Goal: Use online tool/utility: Utilize a website feature to perform a specific function

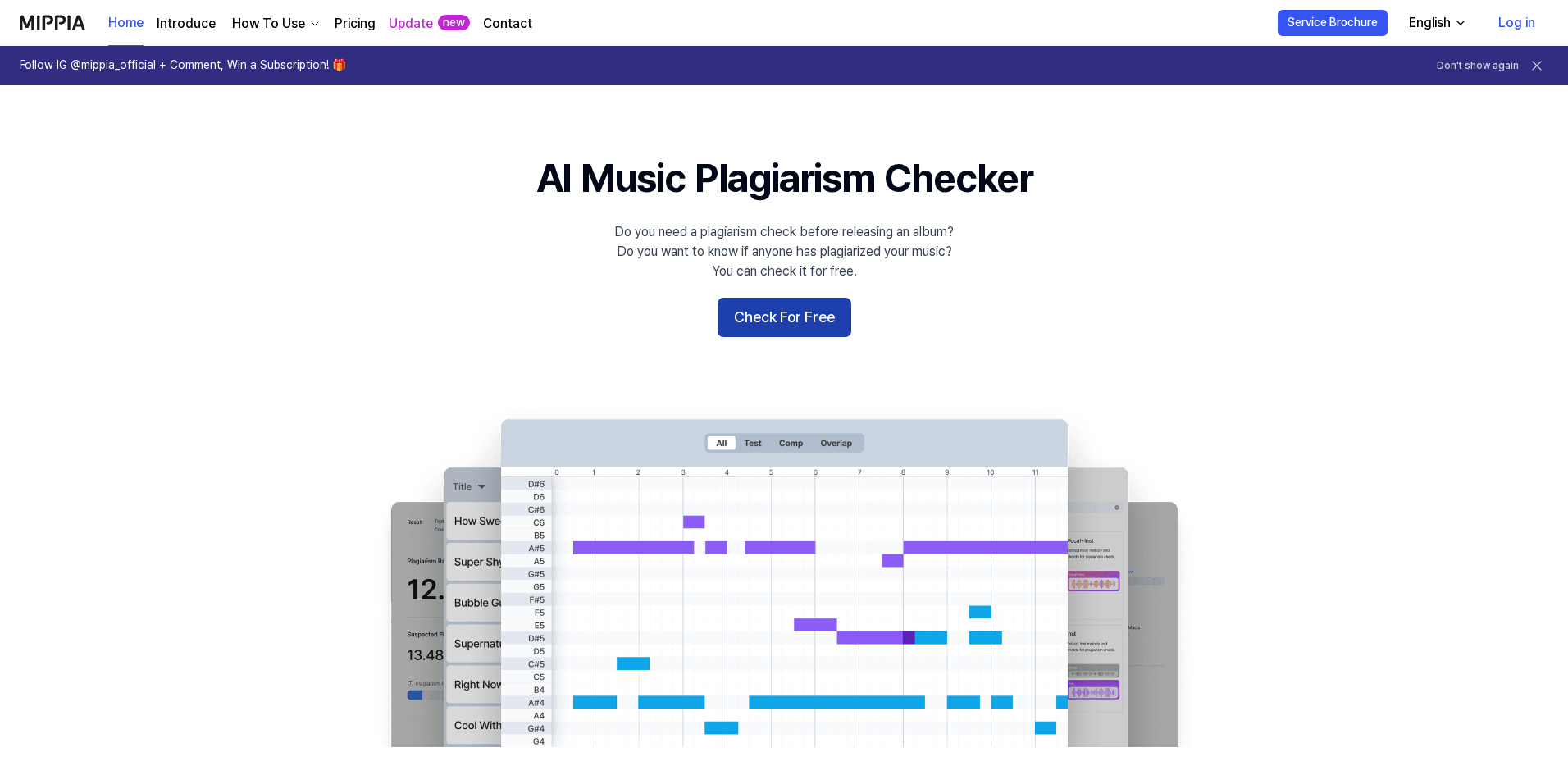
click at [767, 327] on button "Check For Free" at bounding box center [784, 317] width 134 height 39
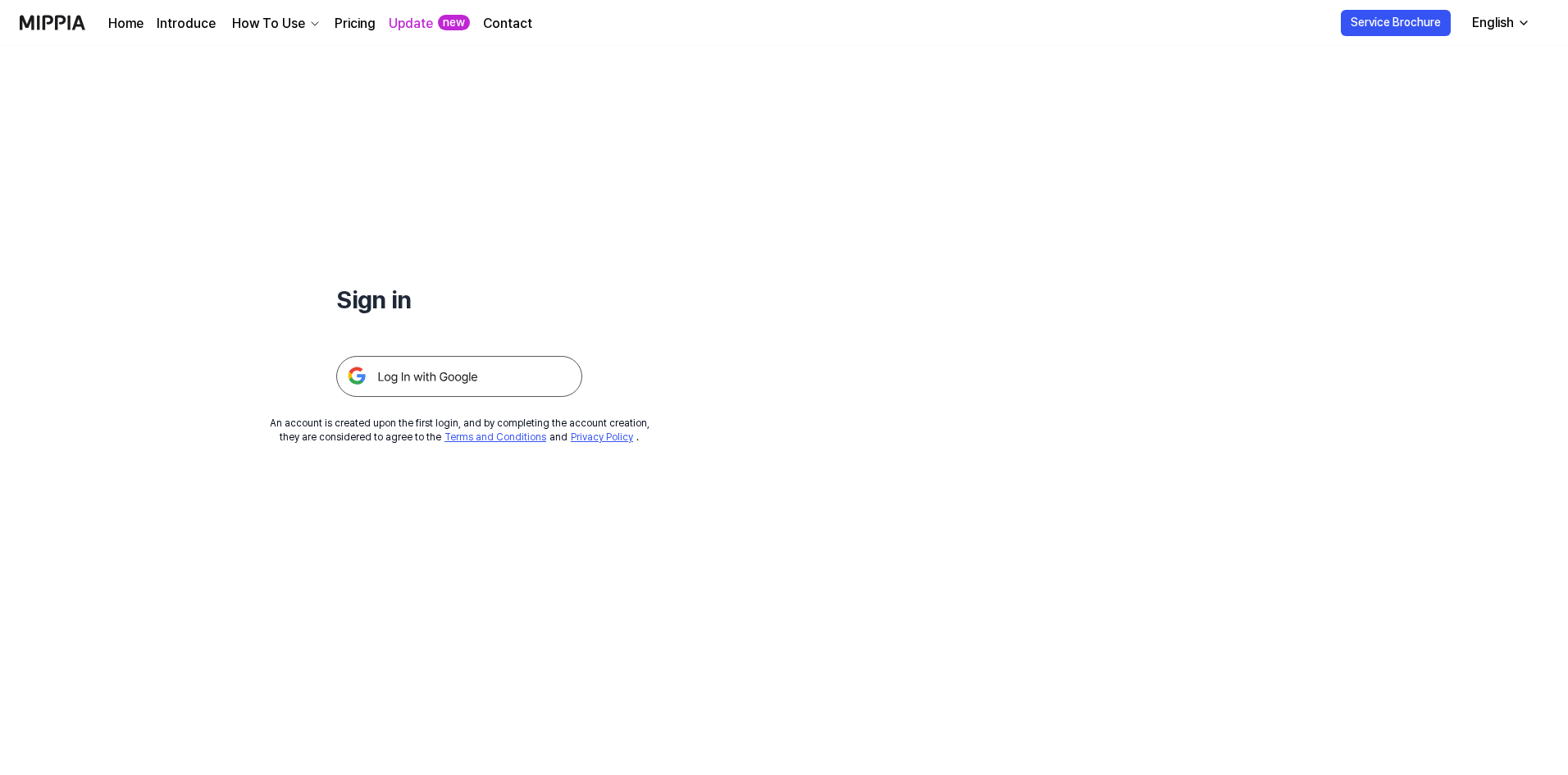
click at [468, 380] on img at bounding box center [459, 377] width 246 height 41
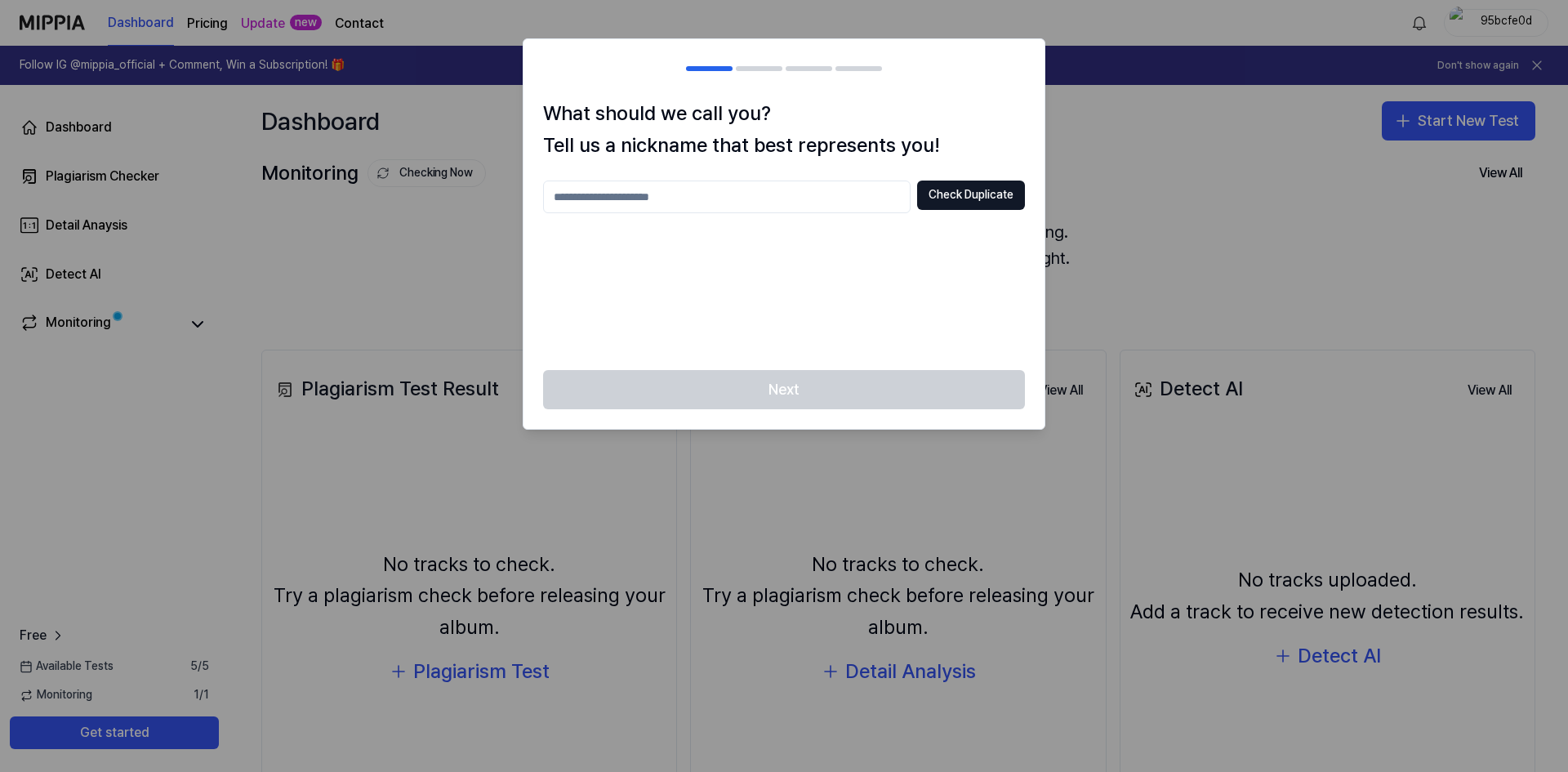
click at [1092, 155] on div at bounding box center [784, 386] width 1568 height 772
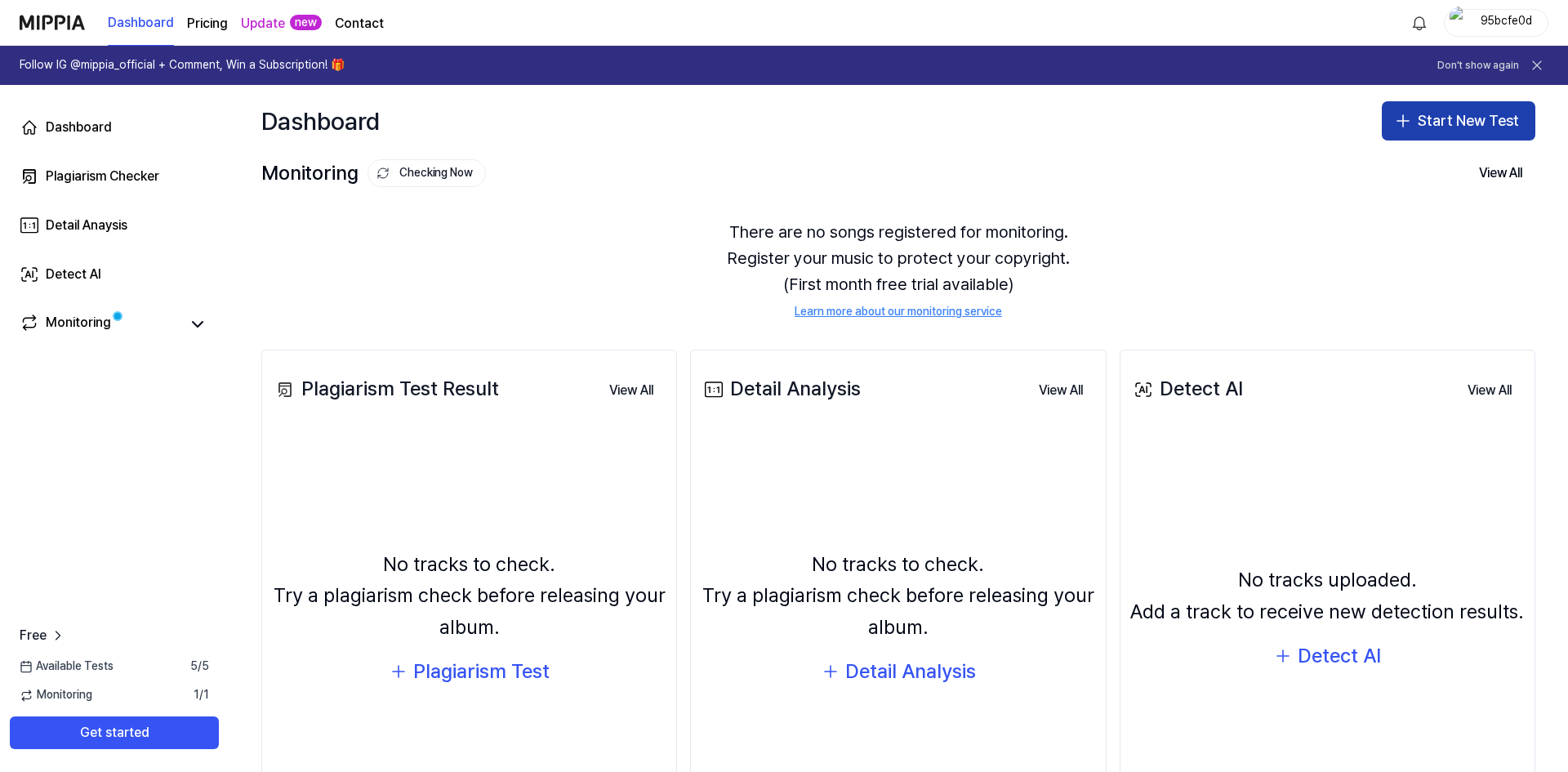
click at [1438, 123] on button "Start New Test" at bounding box center [1459, 121] width 154 height 39
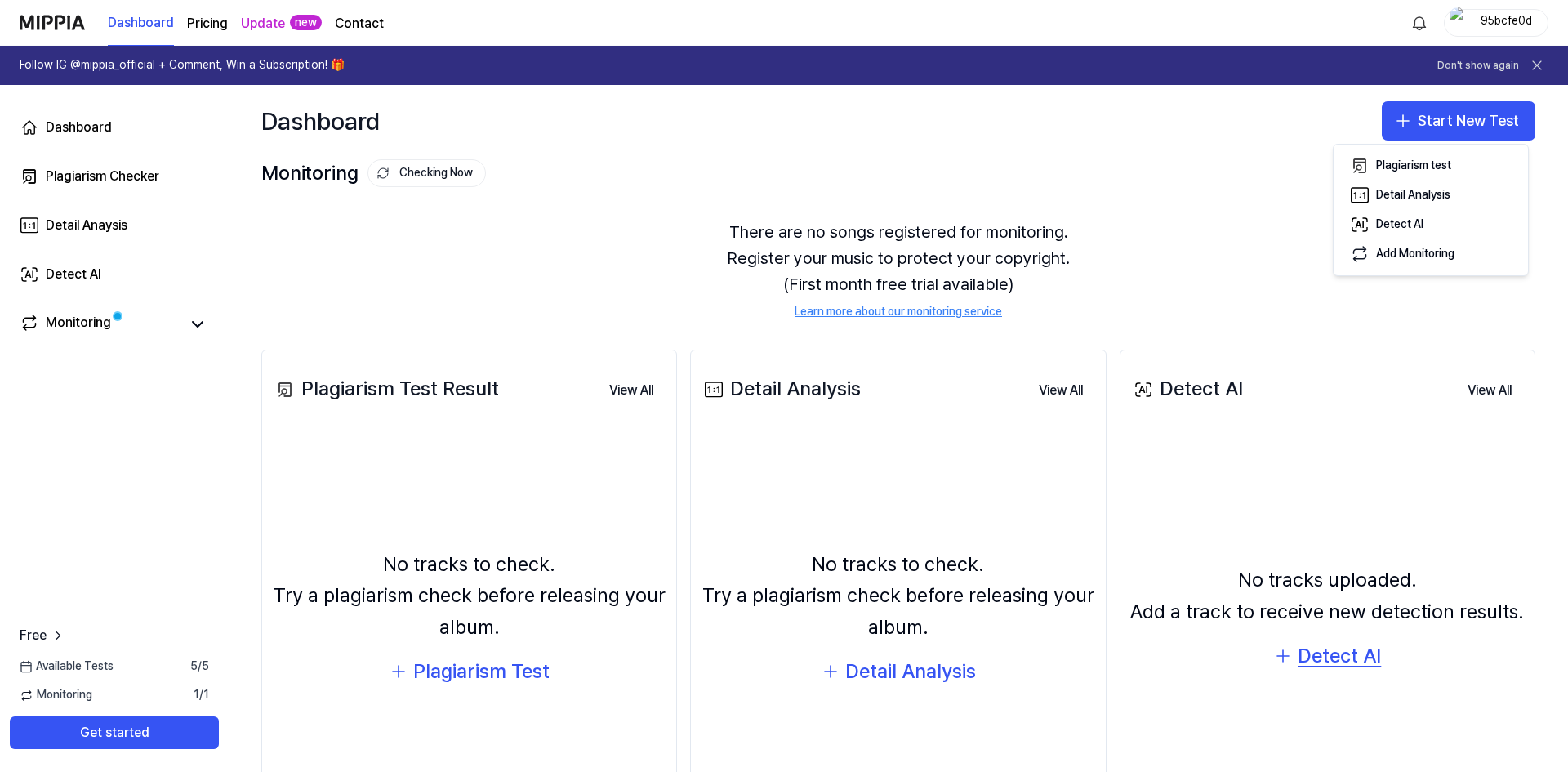
click at [1347, 666] on div "Detect AI" at bounding box center [1340, 656] width 83 height 31
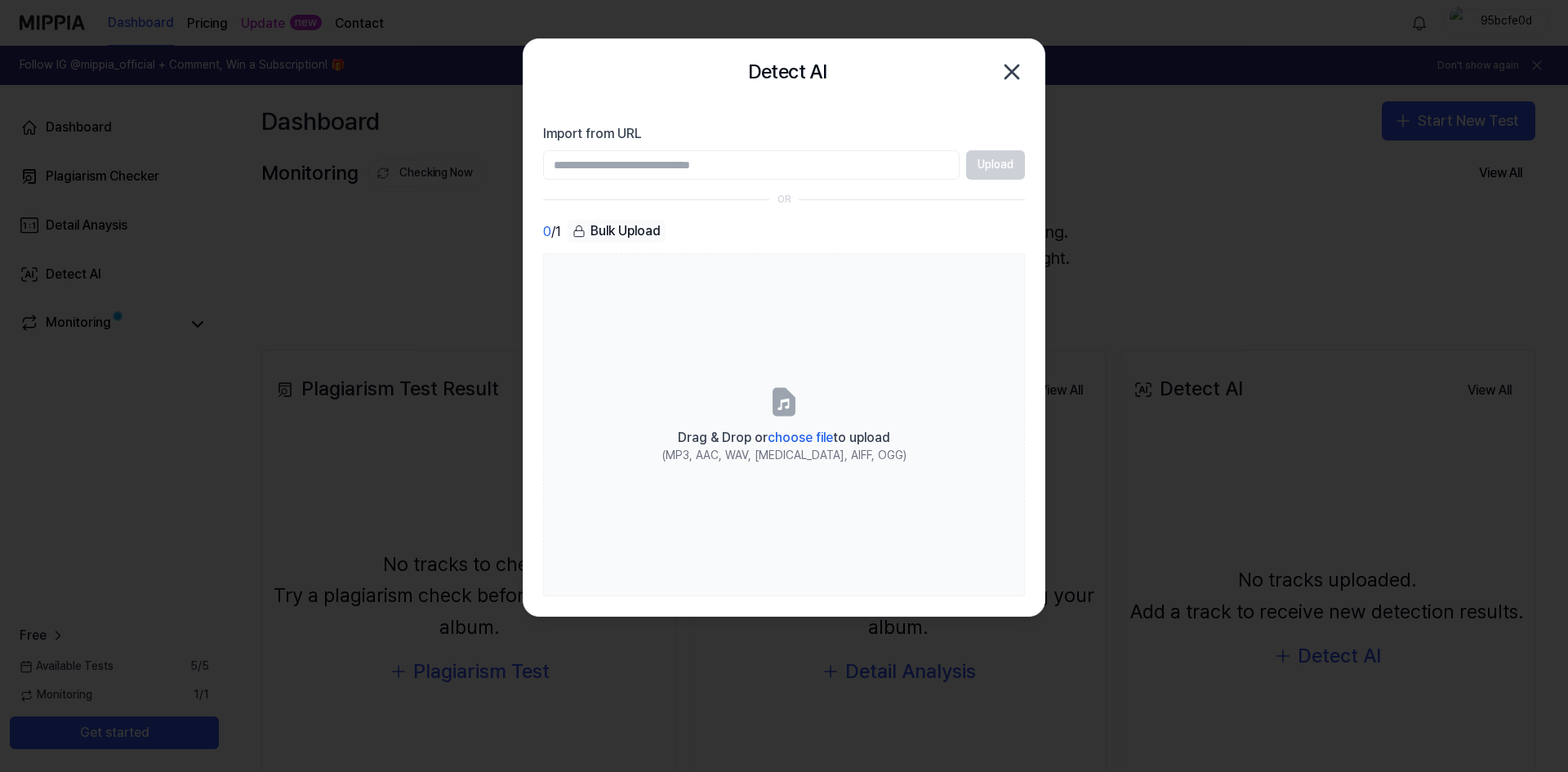
drag, startPoint x: 989, startPoint y: 160, endPoint x: 895, endPoint y: 175, distance: 95.2
click at [989, 160] on div "Upload" at bounding box center [784, 164] width 482 height 29
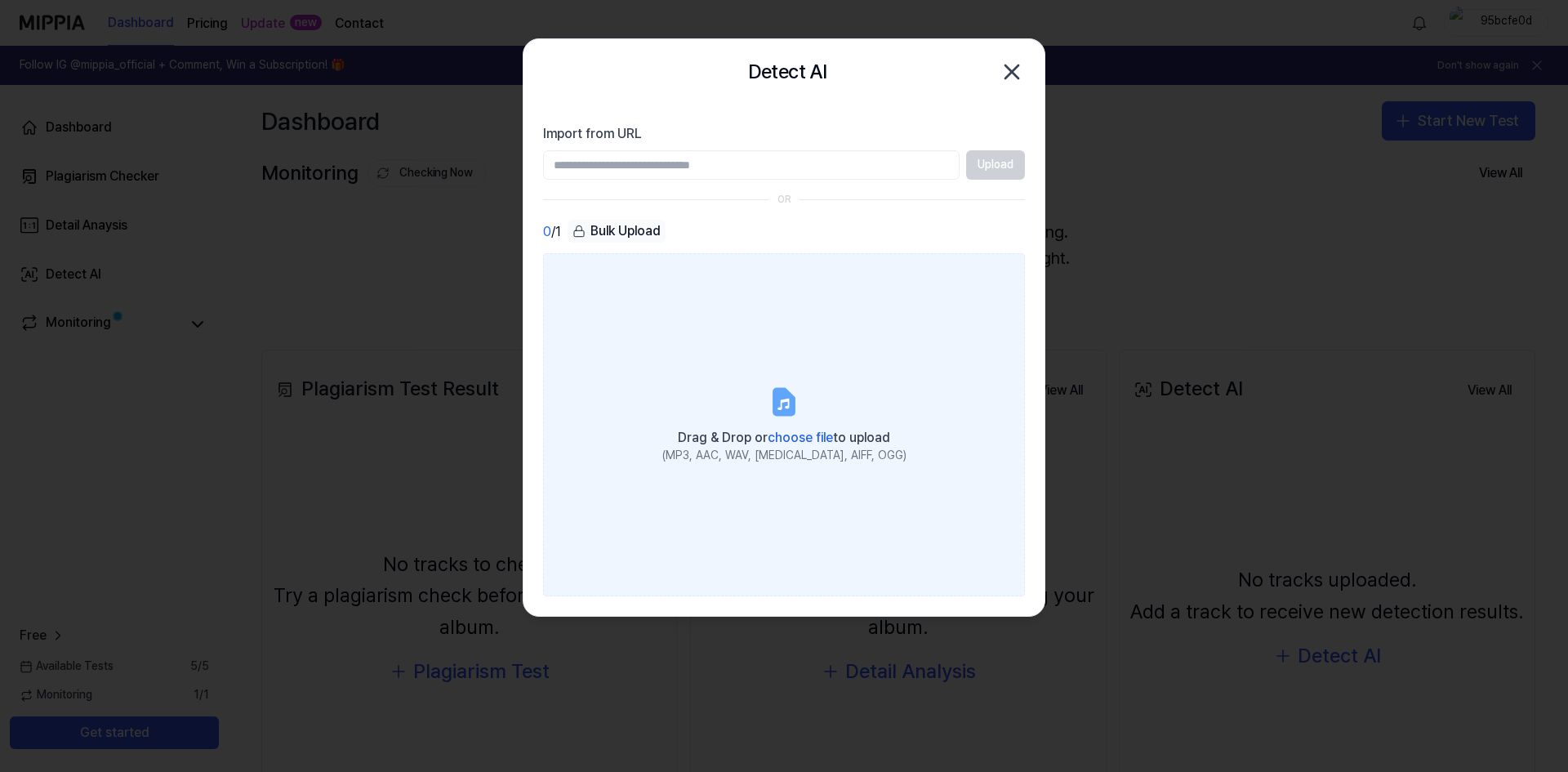
click at [786, 429] on div "Drag & Drop or choose file to upload" at bounding box center [784, 437] width 244 height 23
click at [0, 0] on input "Drag & Drop or choose file to upload (MP3, AAC, WAV, FLAC, AIFF, OGG)" at bounding box center [0, 0] width 0 height 0
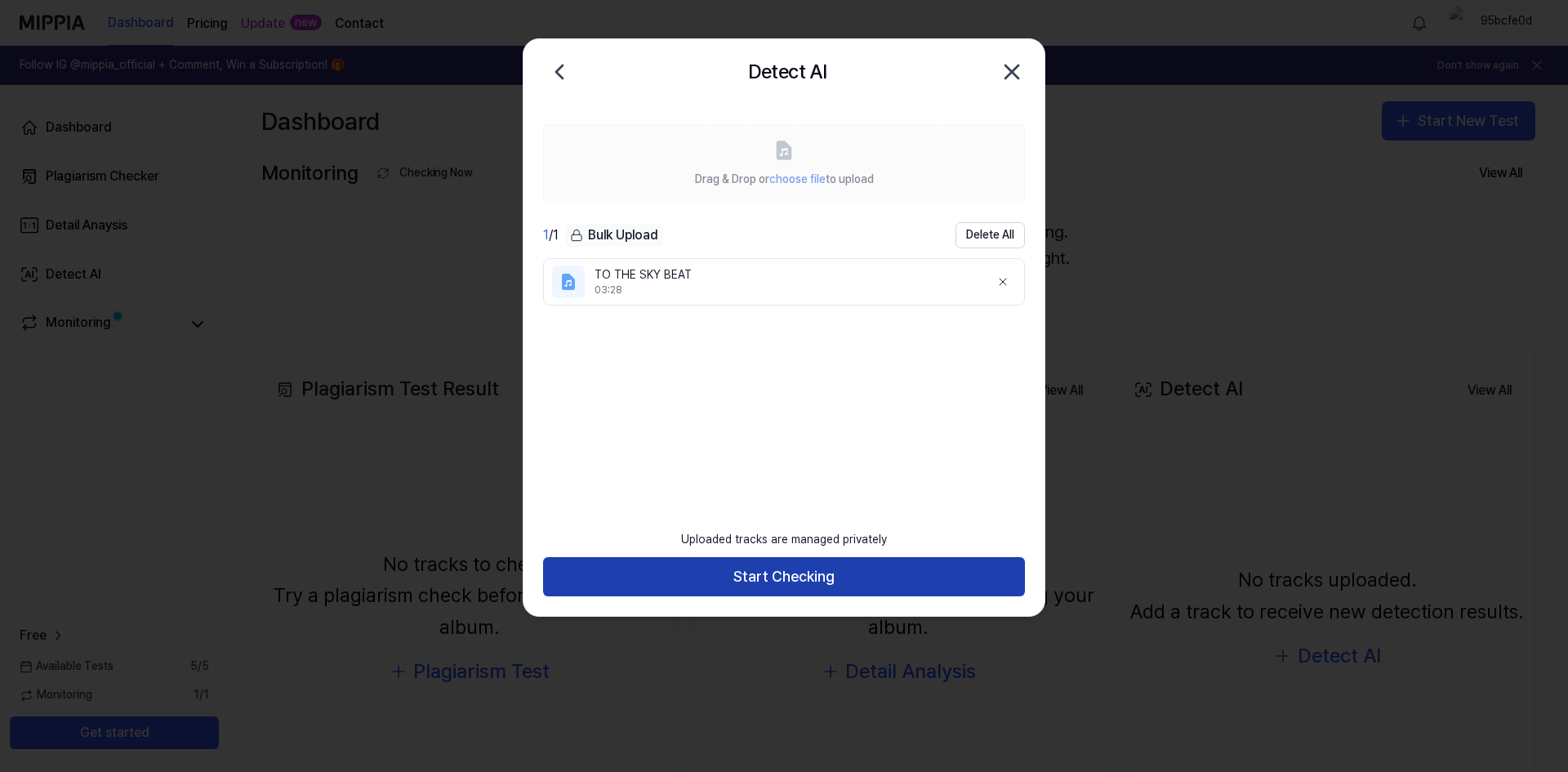
click at [774, 581] on button "Start Checking" at bounding box center [784, 577] width 482 height 39
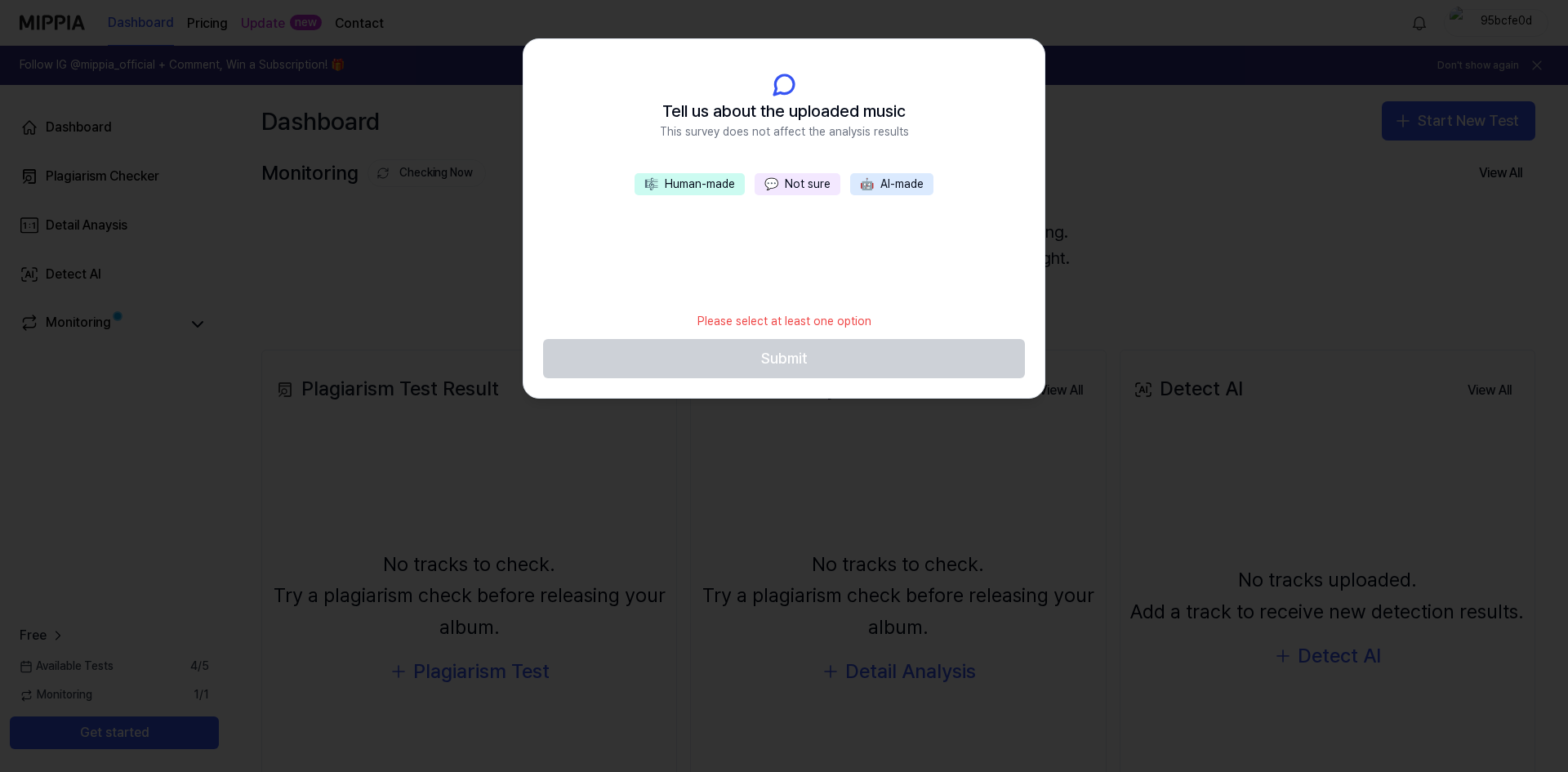
click at [823, 176] on button "💬 Not sure" at bounding box center [798, 185] width 86 height 23
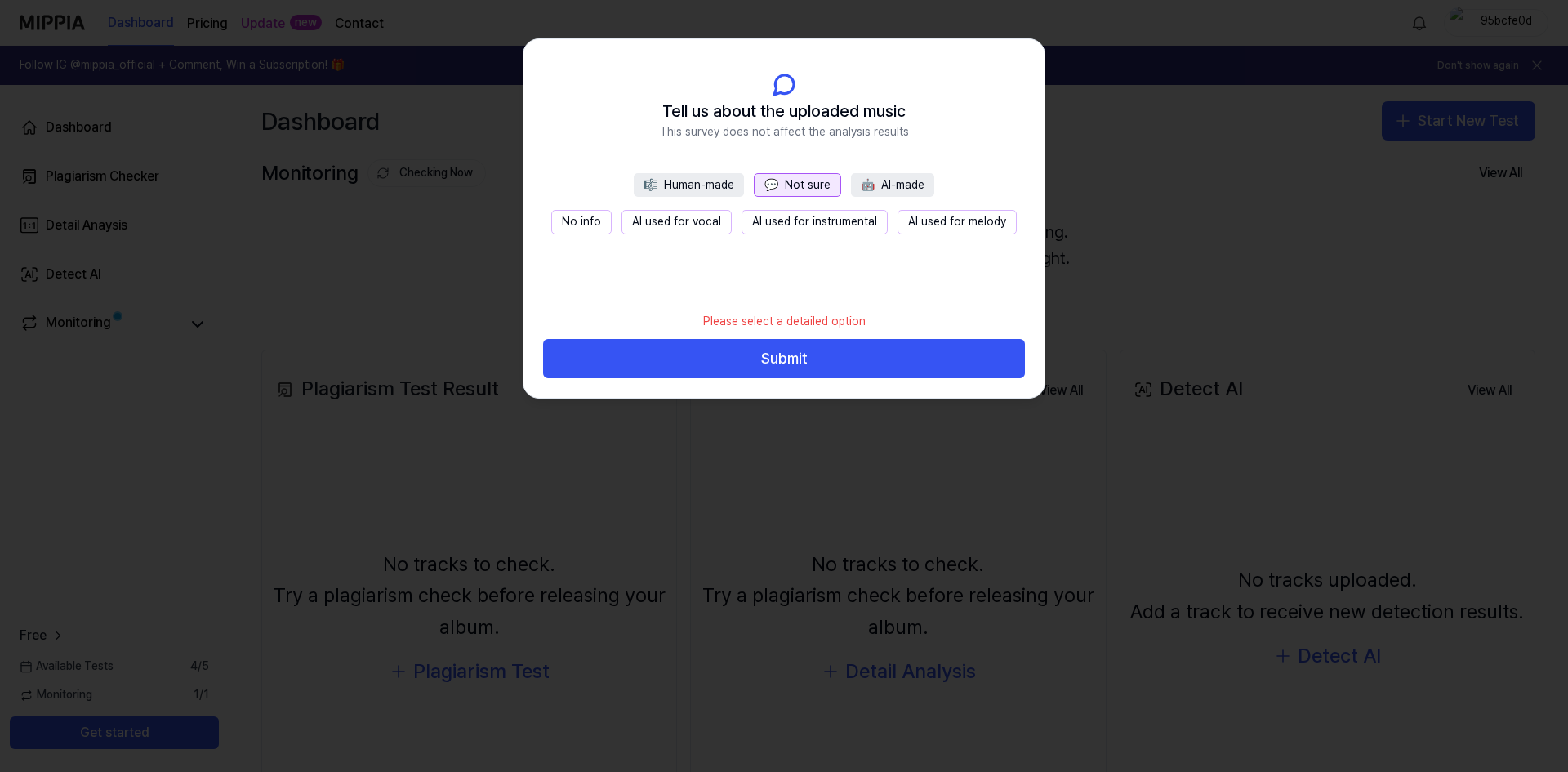
click at [590, 226] on button "No info" at bounding box center [581, 223] width 60 height 25
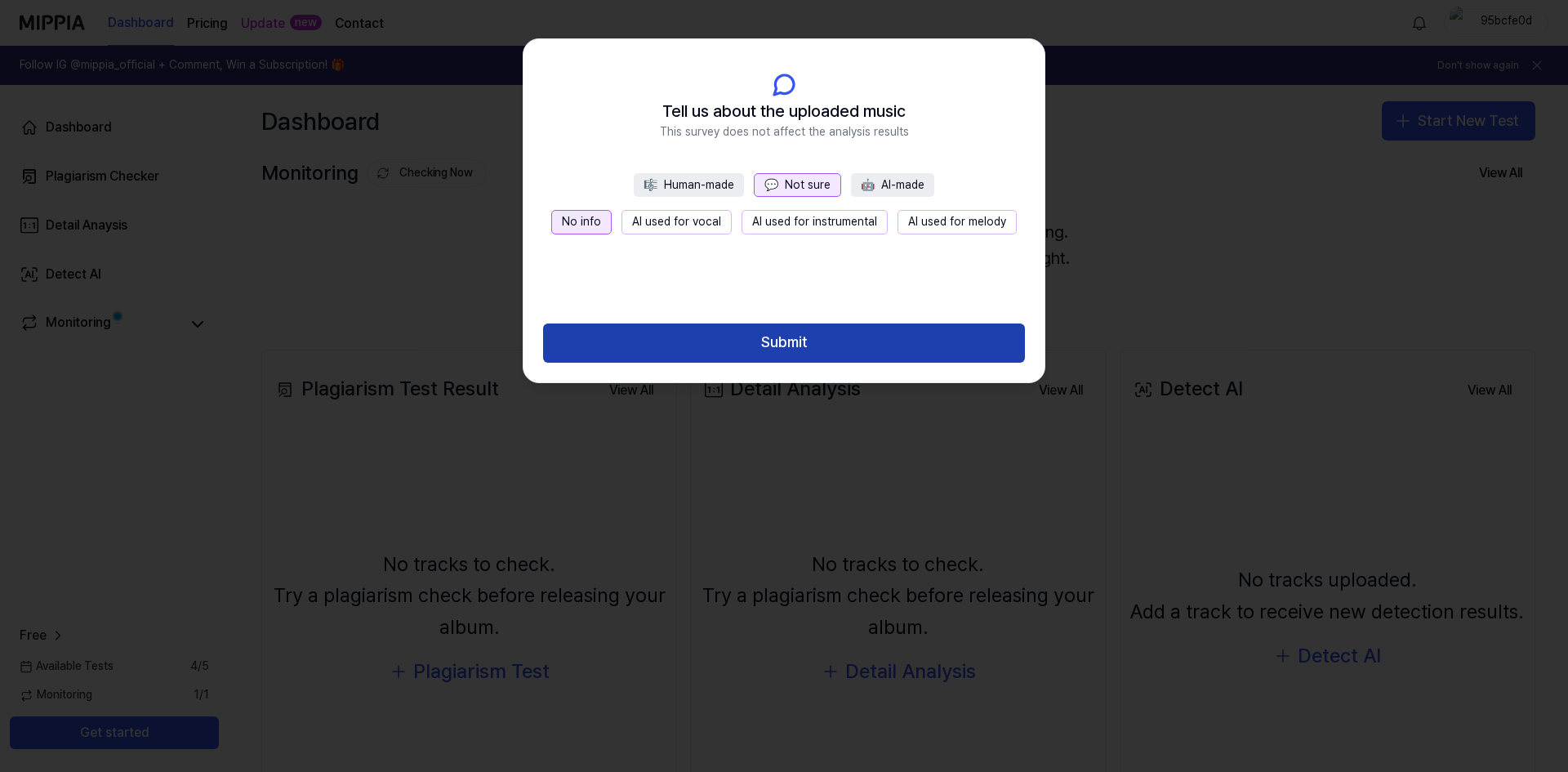
click at [766, 344] on button "Submit" at bounding box center [784, 343] width 482 height 39
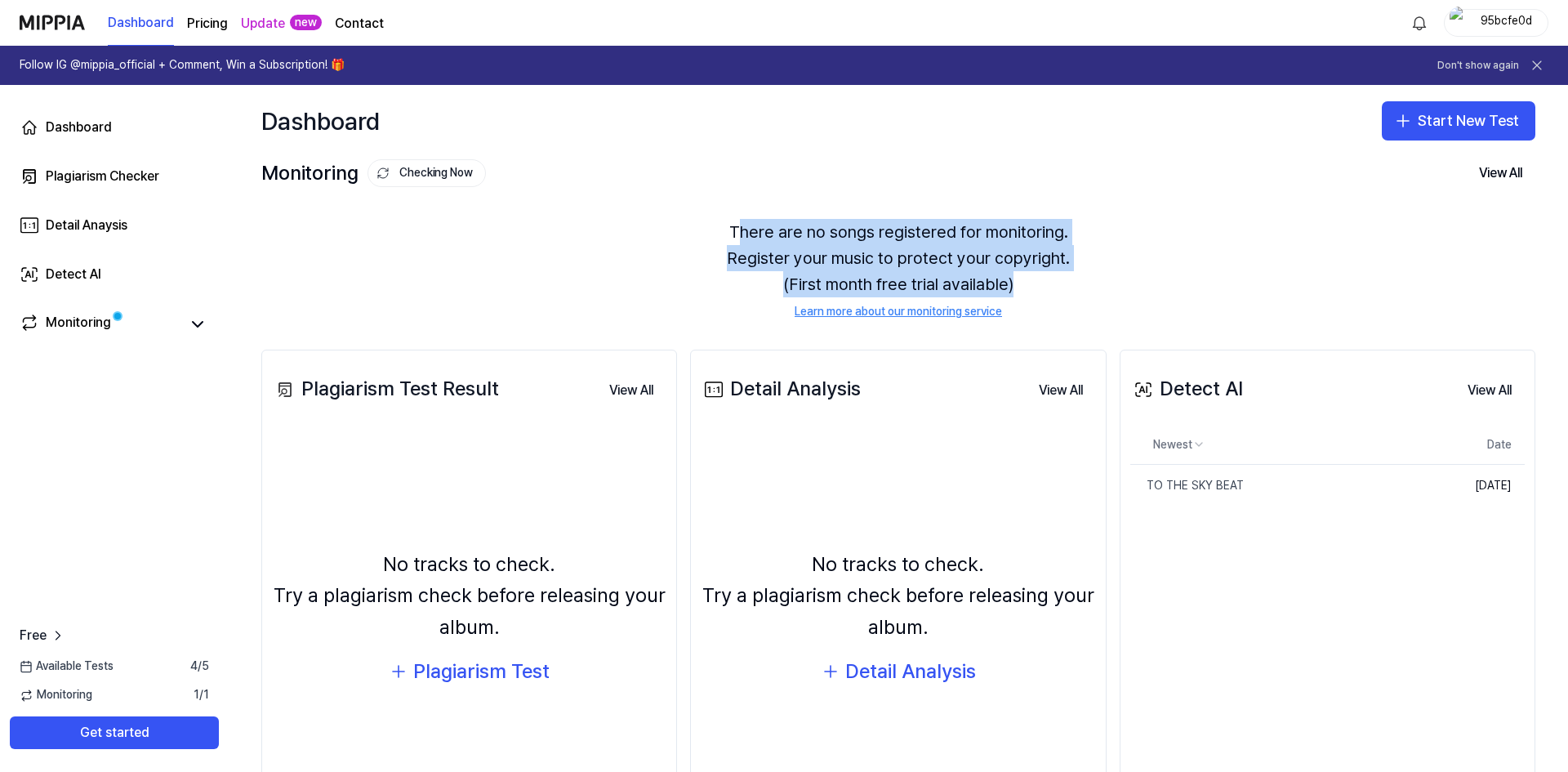
drag, startPoint x: 738, startPoint y: 224, endPoint x: 1038, endPoint y: 282, distance: 305.6
click at [1038, 282] on div "There are no songs registered for monitoring. Register your music to protect yo…" at bounding box center [899, 270] width 1274 height 140
